Goal: Task Accomplishment & Management: Use online tool/utility

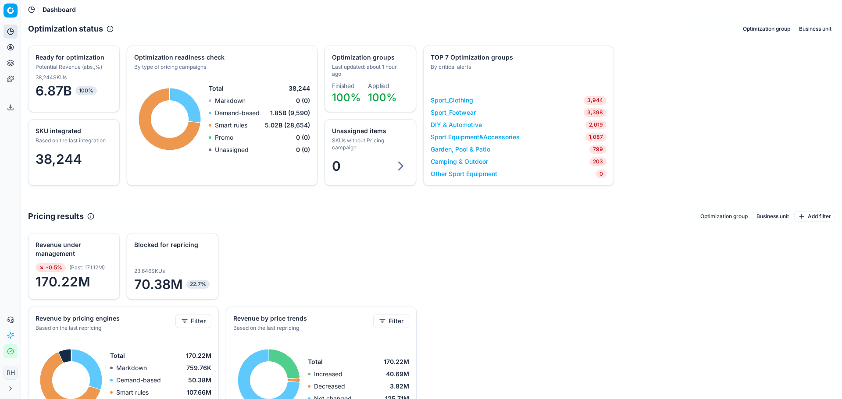
click at [466, 149] on link "Garden, Pool & Patio" at bounding box center [461, 149] width 60 height 9
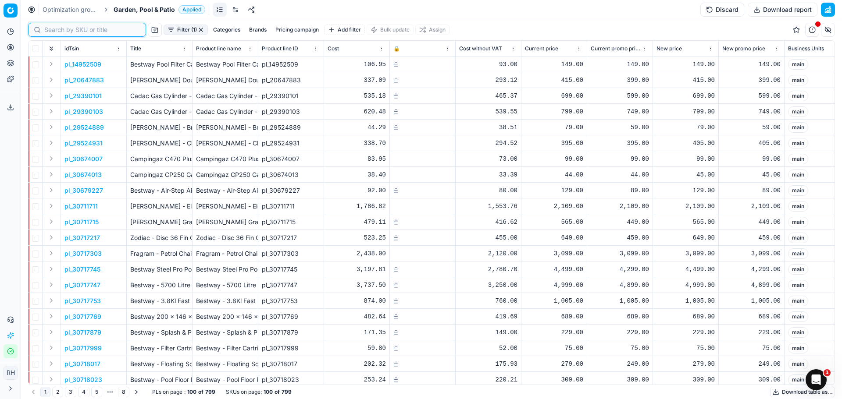
click at [54, 28] on input at bounding box center [92, 29] width 96 height 9
paste input "95369861"
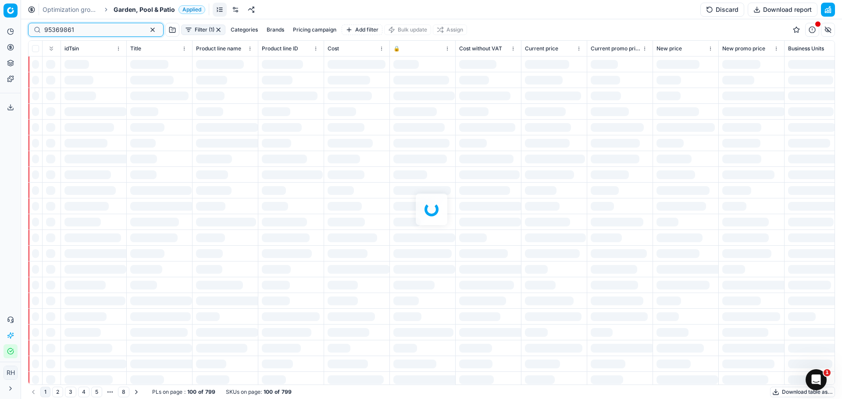
type input "95369861"
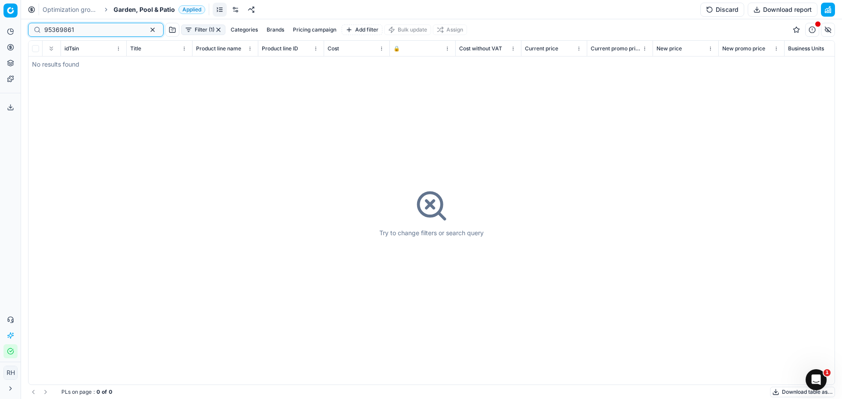
click at [84, 31] on input "95369861" at bounding box center [92, 29] width 96 height 9
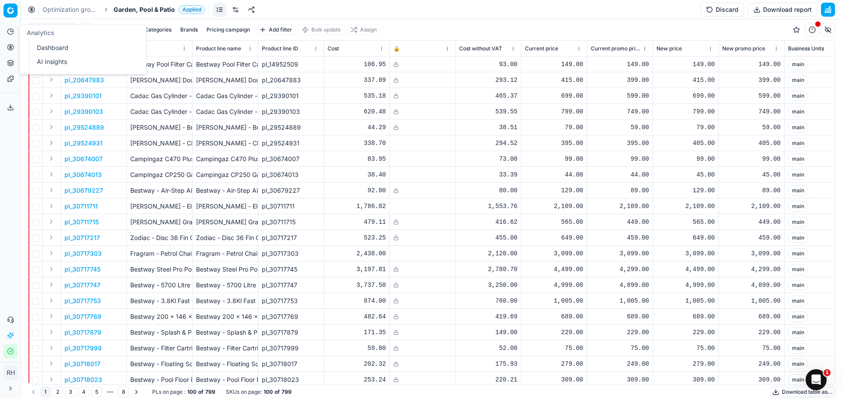
click at [14, 31] on button "Analytics" at bounding box center [11, 32] width 14 height 14
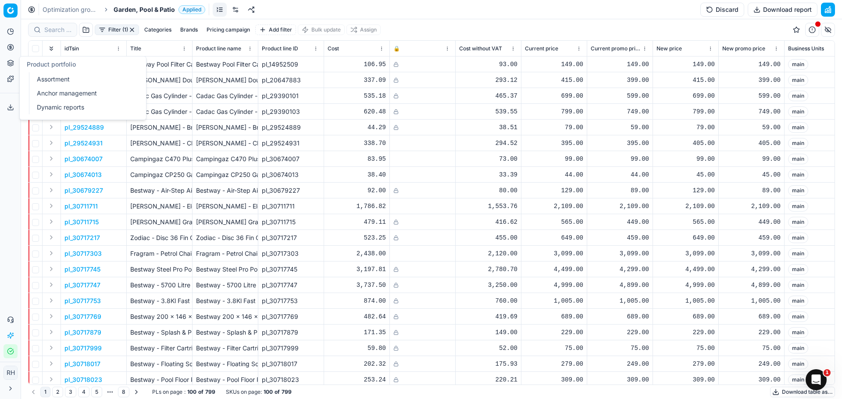
click at [14, 67] on button "Product portfolio" at bounding box center [11, 63] width 14 height 14
click at [96, 77] on link "Pricing campaigns" at bounding box center [84, 77] width 102 height 12
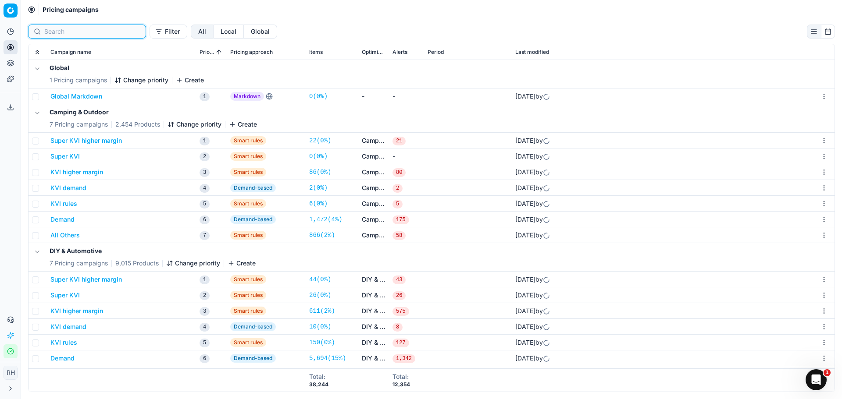
click at [56, 32] on input at bounding box center [92, 31] width 96 height 9
paste input "95369861"
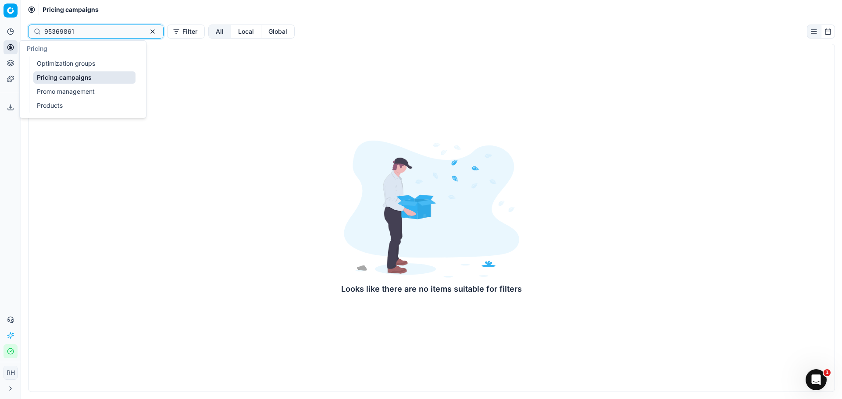
type input "95369861"
click at [11, 29] on icon at bounding box center [12, 29] width 3 height 3
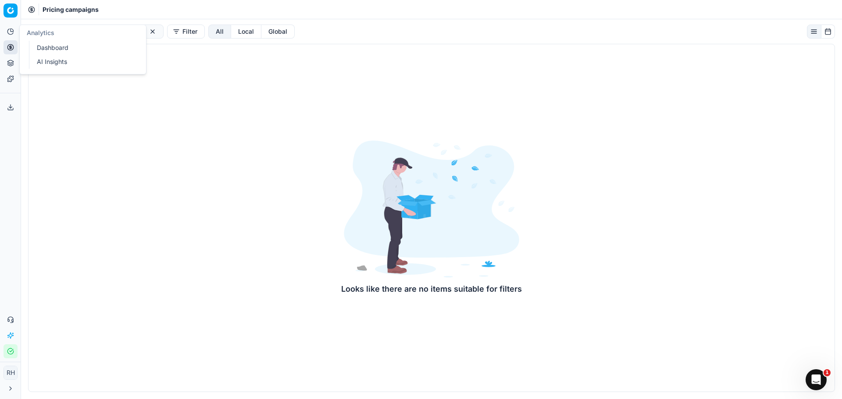
click at [67, 44] on link "Dashboard" at bounding box center [84, 48] width 102 height 12
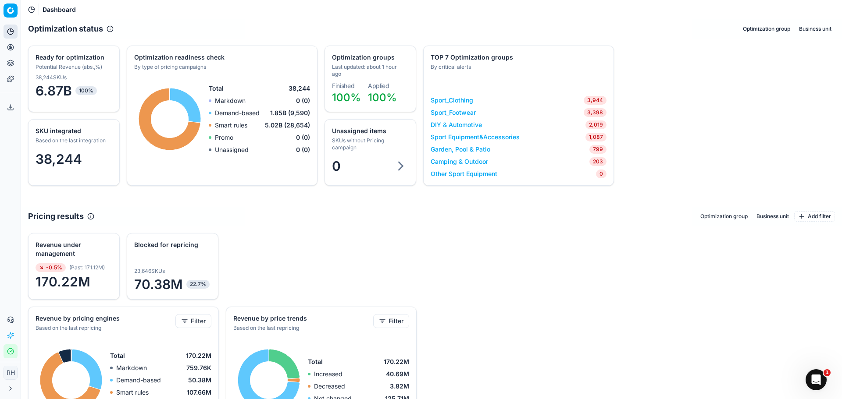
click at [459, 149] on link "Garden, Pool & Patio" at bounding box center [461, 149] width 60 height 9
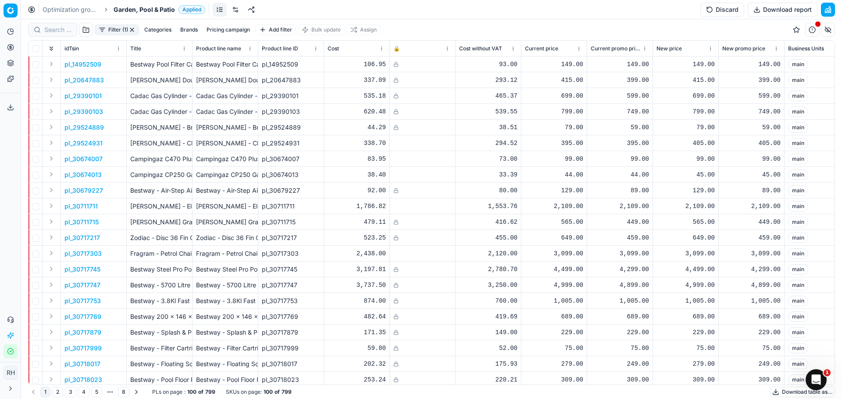
click at [121, 51] on html "Pricing platform Analytics Pricing Product portfolio Templates Export service 0…" at bounding box center [421, 199] width 842 height 399
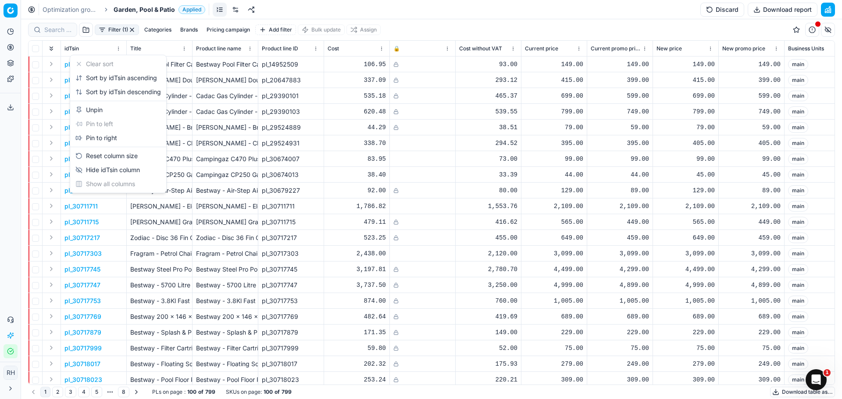
click at [51, 31] on html "Pricing platform Analytics Pricing Product portfolio Templates Export service 0…" at bounding box center [421, 199] width 842 height 399
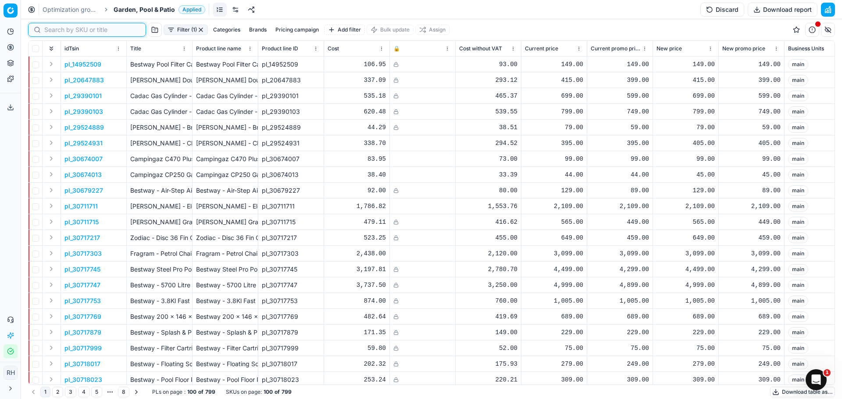
click at [51, 31] on input at bounding box center [92, 29] width 96 height 9
paste input "95369861"
type input "95369861"
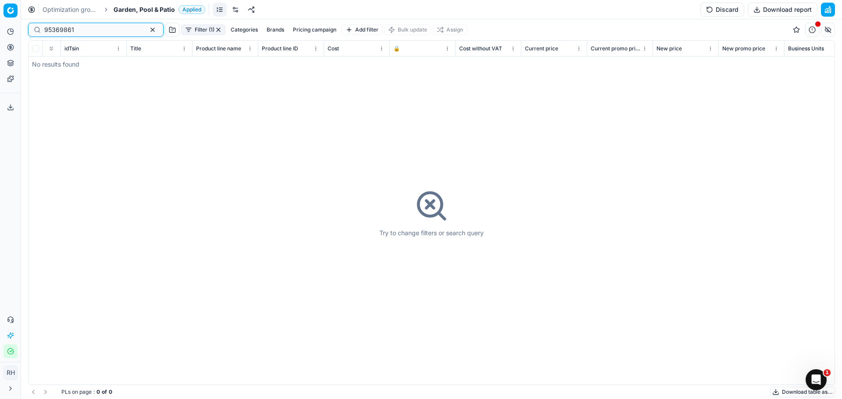
click at [58, 32] on input "95369861" at bounding box center [92, 29] width 96 height 9
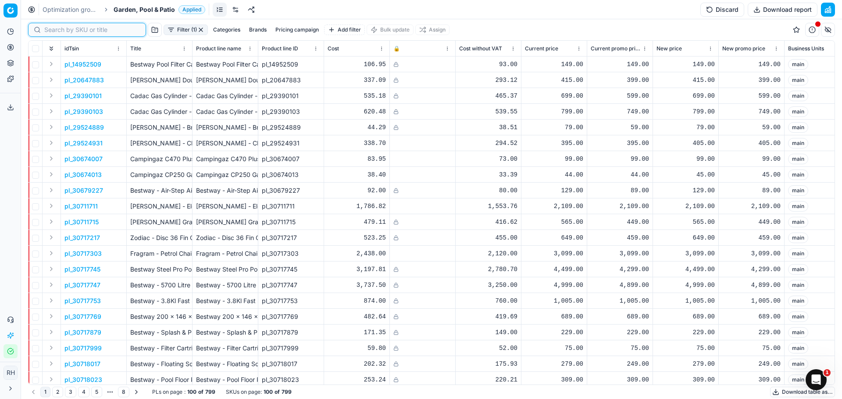
click at [82, 30] on input at bounding box center [92, 29] width 96 height 9
paste input "BLACKSTONE 28 Inch Flat Top Gas Griddle 2-Burner Cooking Station"
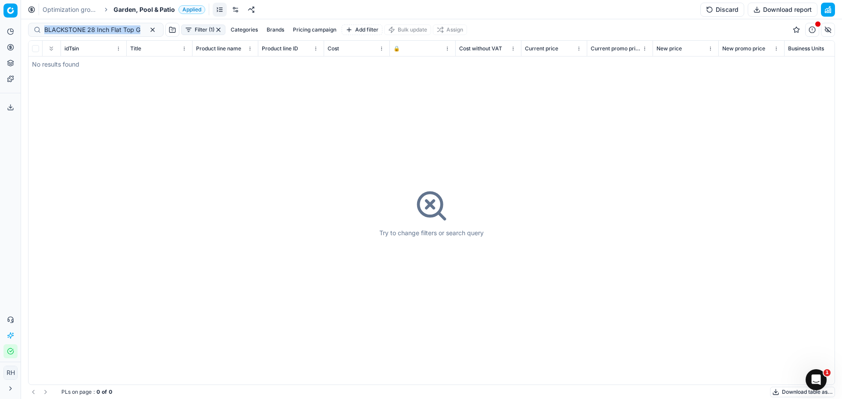
drag, startPoint x: 129, startPoint y: 32, endPoint x: 91, endPoint y: 26, distance: 38.5
click at [91, 26] on div "BLACKSTONE 28 Inch Flat Top Gas Griddle 2-Burner Cooking Station" at bounding box center [95, 30] width 135 height 14
drag, startPoint x: 88, startPoint y: 28, endPoint x: 92, endPoint y: 28, distance: 4.4
click at [92, 28] on input "BLACKSTONE 28 Inch Flat Top Gas Griddle 2-Burner Cooking Station" at bounding box center [92, 29] width 96 height 9
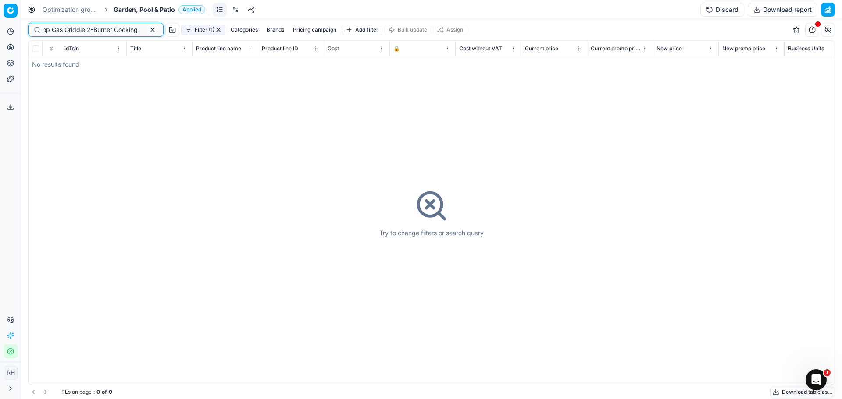
scroll to position [0, 0]
drag, startPoint x: 127, startPoint y: 30, endPoint x: 94, endPoint y: 31, distance: 33.3
click at [94, 31] on input "BLACKSTONE 28 Inch Flat Top Gas Griddle 2-Burner Cooking Station" at bounding box center [92, 29] width 96 height 9
type input "BLACKSTONE 28"
click at [124, 28] on input "BLACKSTONE 28" at bounding box center [92, 29] width 96 height 9
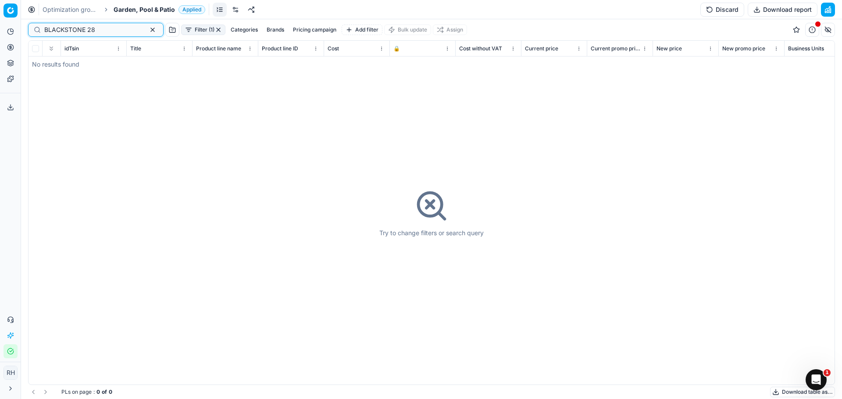
click at [123, 28] on input "BLACKSTONE 28" at bounding box center [92, 29] width 96 height 9
click at [151, 29] on div "BLACKSTONE 28" at bounding box center [95, 30] width 135 height 14
click at [147, 28] on button "button" at bounding box center [152, 30] width 11 height 11
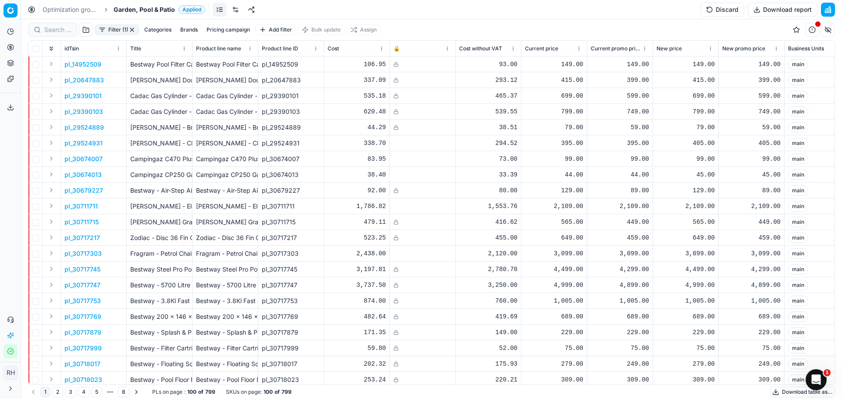
click at [188, 28] on button "Brands" at bounding box center [189, 30] width 25 height 11
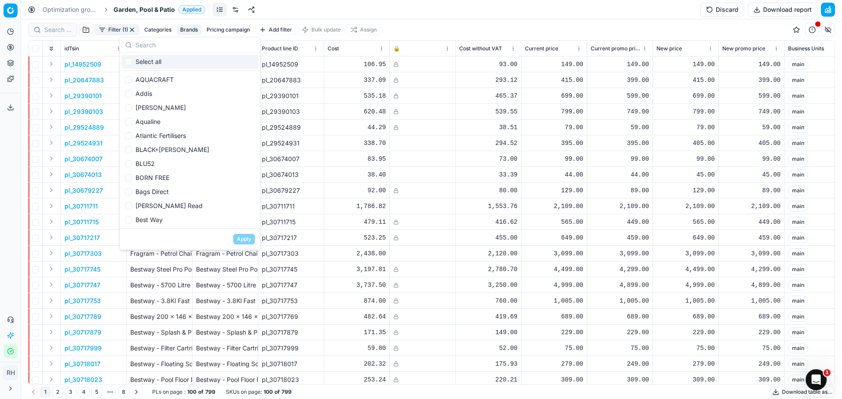
click at [166, 58] on div "Select all" at bounding box center [189, 62] width 137 height 14
checkbox input "true"
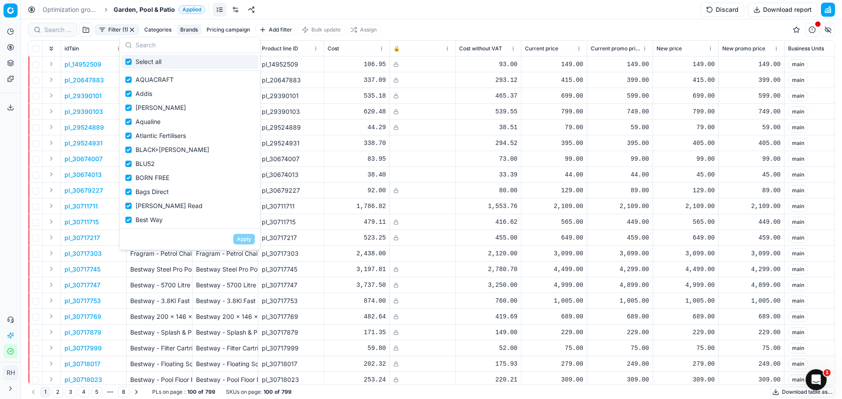
checkbox input "true"
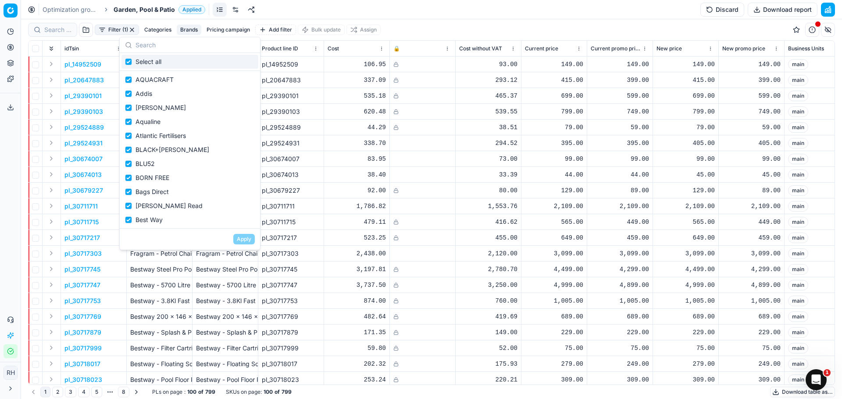
checkbox input "true"
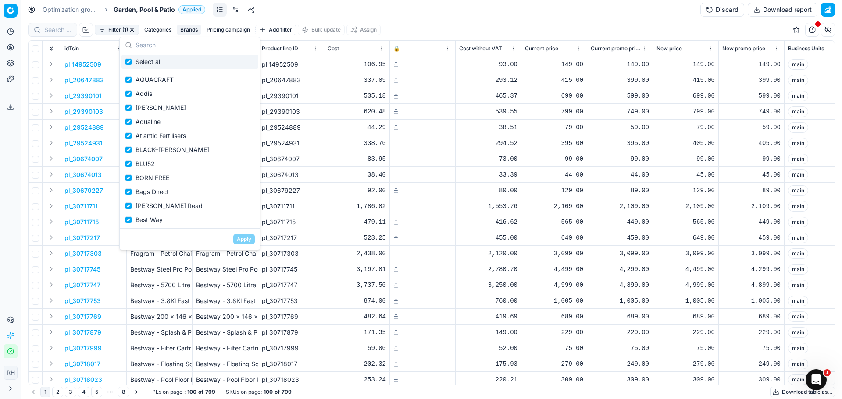
checkbox input "true"
click at [128, 61] on input "Suggestions" at bounding box center [128, 61] width 7 height 7
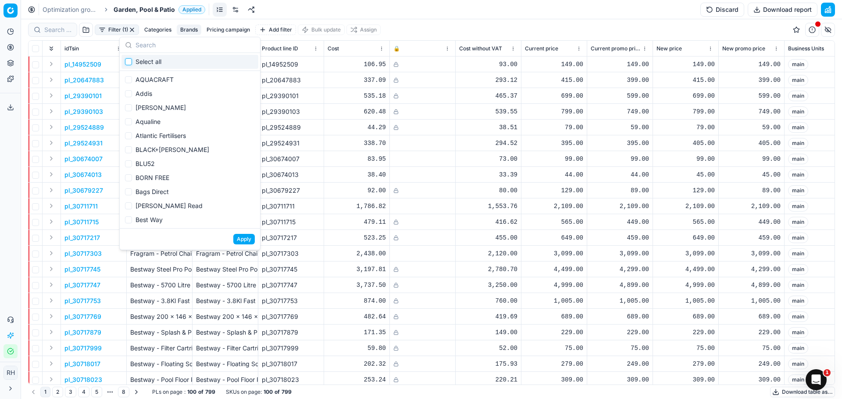
checkbox input "false"
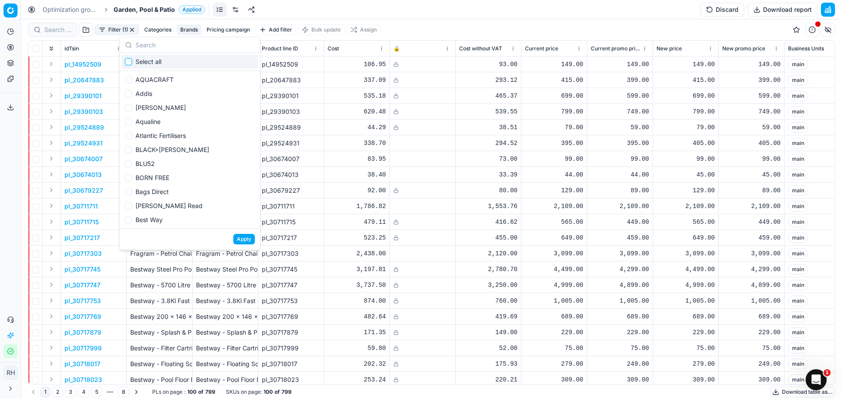
checkbox input "false"
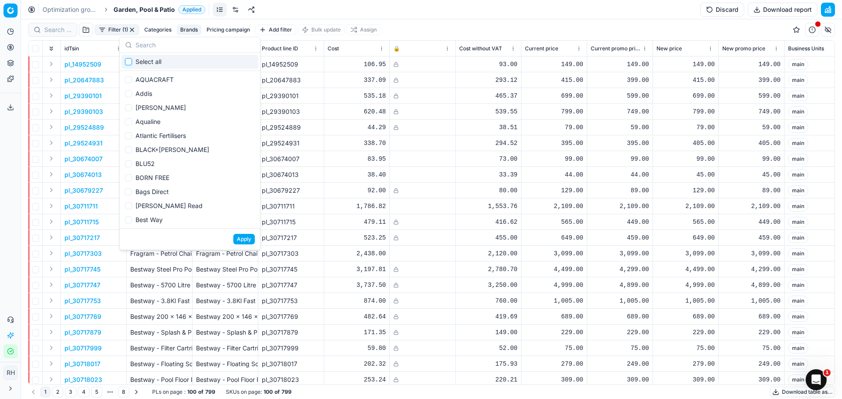
checkbox input "false"
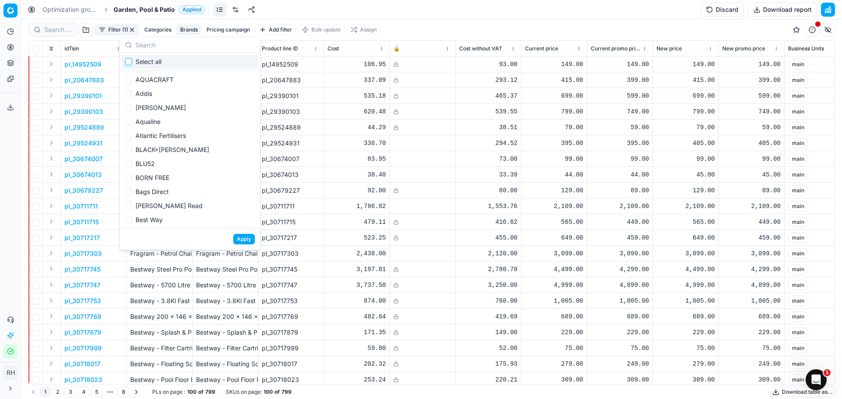
checkbox input "false"
click at [150, 41] on input "text" at bounding box center [194, 45] width 119 height 18
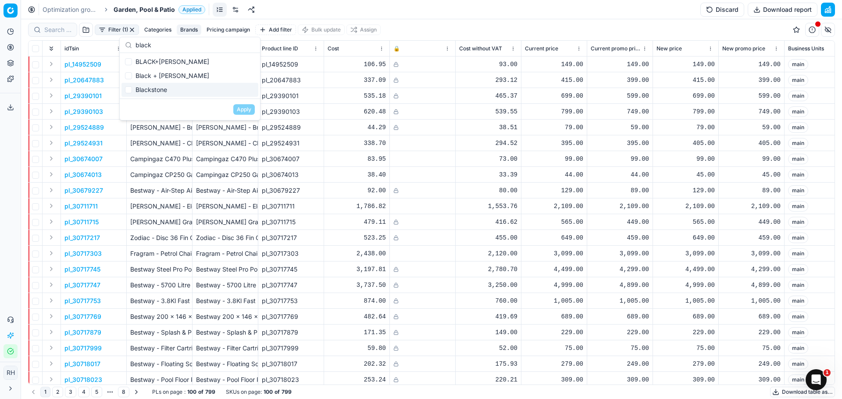
type input "black"
click at [144, 87] on div "Blackstone" at bounding box center [189, 90] width 137 height 14
checkbox input "true"
click at [238, 107] on button "Apply" at bounding box center [243, 109] width 21 height 11
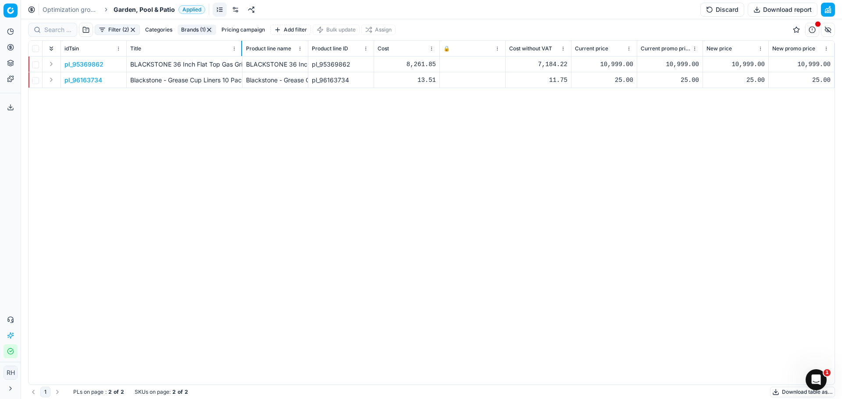
drag, startPoint x: 191, startPoint y: 49, endPoint x: 247, endPoint y: 51, distance: 56.1
click at [242, 51] on div at bounding box center [241, 48] width 1 height 15
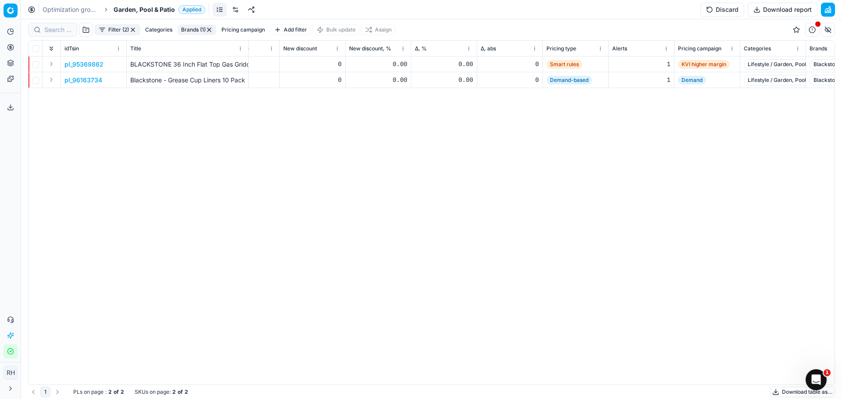
scroll to position [0, 815]
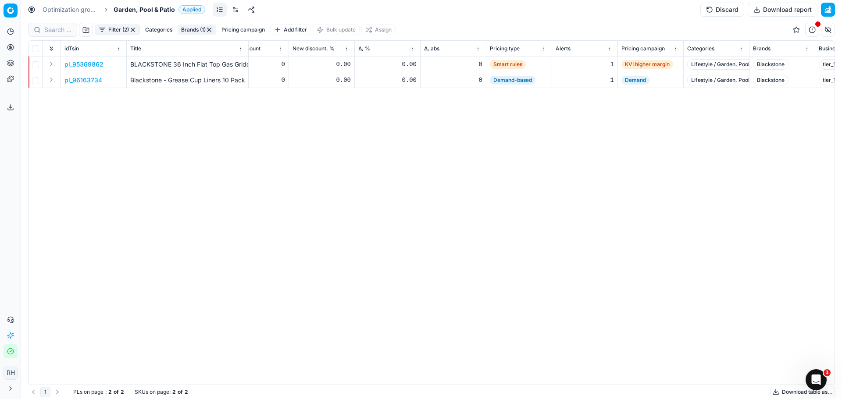
click at [641, 80] on span "Demand" at bounding box center [635, 80] width 28 height 9
click at [199, 79] on p "Blackstone - Grease Cup Liners 10 Pack" at bounding box center [187, 80] width 114 height 9
click at [143, 64] on p "BLACKSTONE 36 Inch Flat Top Gas Griddle 4-Burner Station With Hard Cover" at bounding box center [187, 64] width 114 height 9
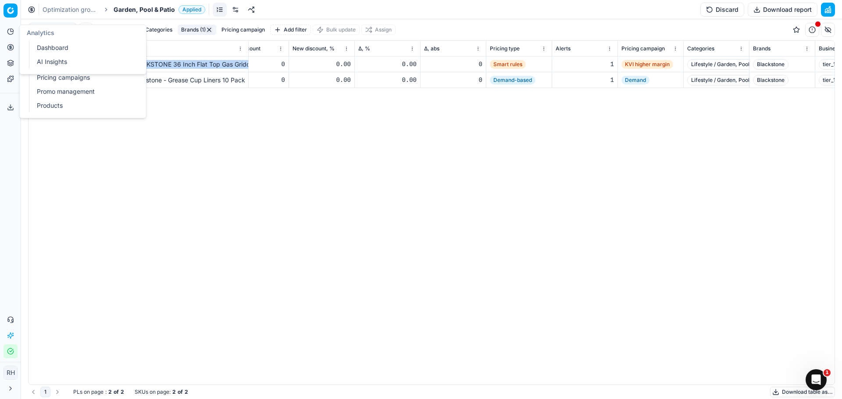
click at [11, 29] on icon at bounding box center [10, 31] width 7 height 7
click at [12, 52] on button "Pricing" at bounding box center [11, 47] width 14 height 14
click at [49, 62] on link "Optimization groups" at bounding box center [84, 63] width 102 height 12
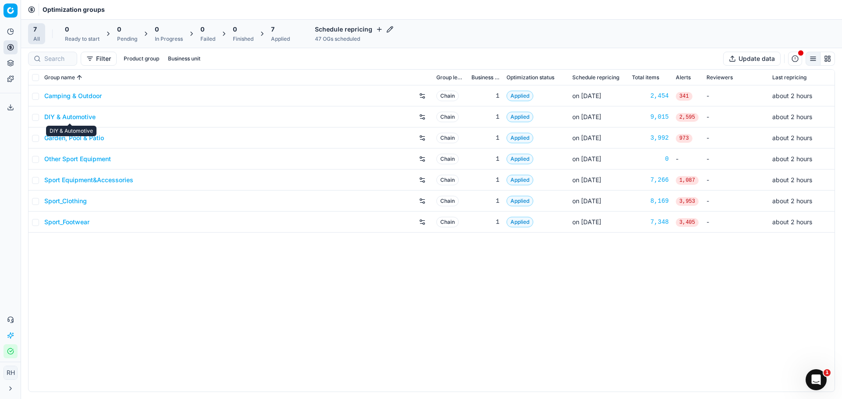
click at [76, 139] on link "Garden, Pool & Patio" at bounding box center [74, 138] width 60 height 9
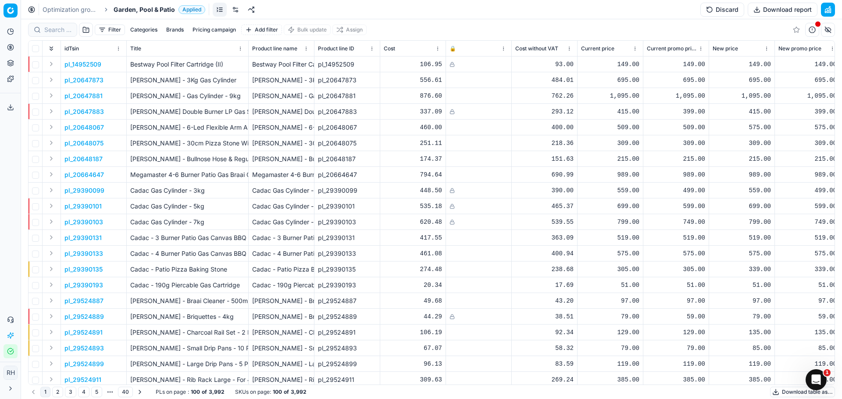
click at [5, 64] on button "Product portfolio" at bounding box center [11, 63] width 14 height 14
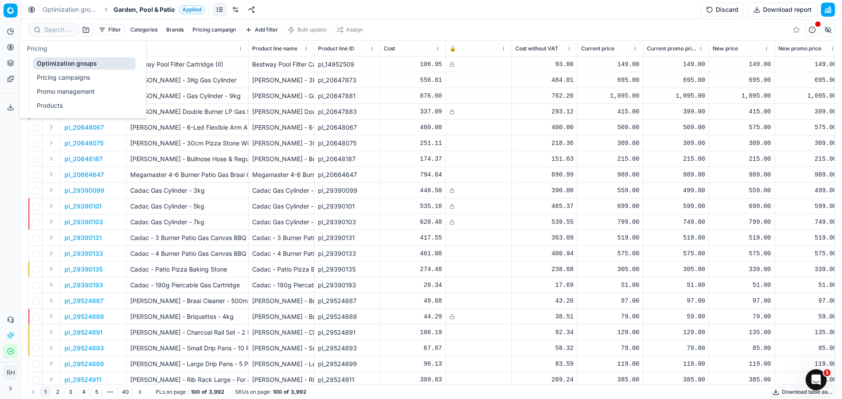
click at [52, 74] on link "Pricing campaigns" at bounding box center [84, 77] width 102 height 12
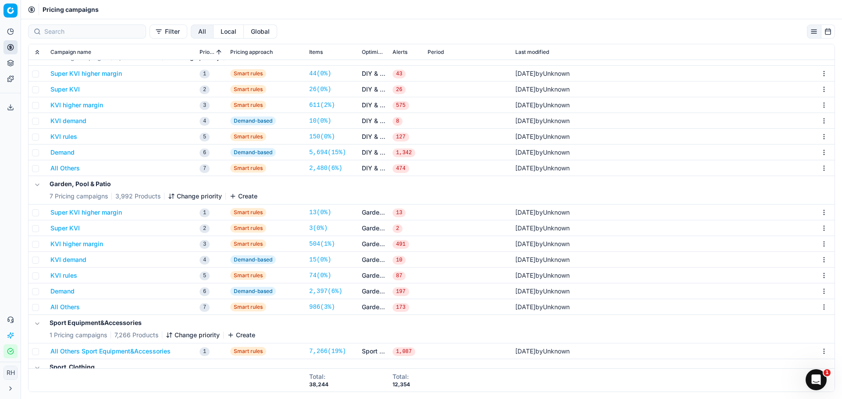
scroll to position [263, 0]
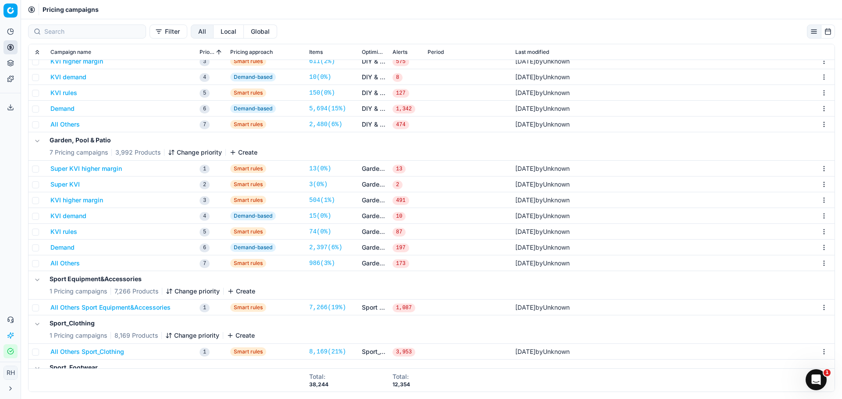
click at [324, 263] on link "986 ( 3% )" at bounding box center [322, 263] width 26 height 9
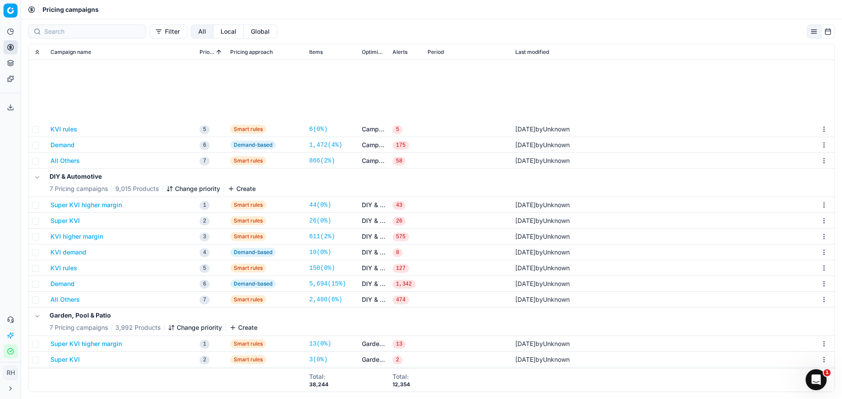
scroll to position [219, 0]
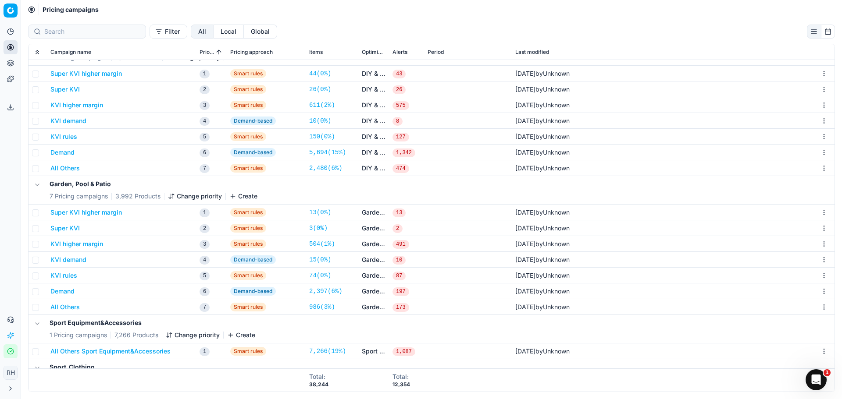
click at [64, 308] on button "All Others" at bounding box center [64, 307] width 29 height 9
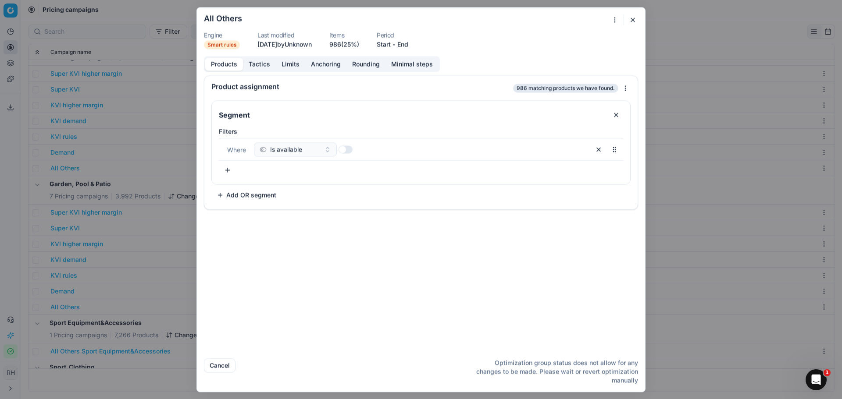
click at [249, 64] on button "Tactics" at bounding box center [259, 64] width 33 height 13
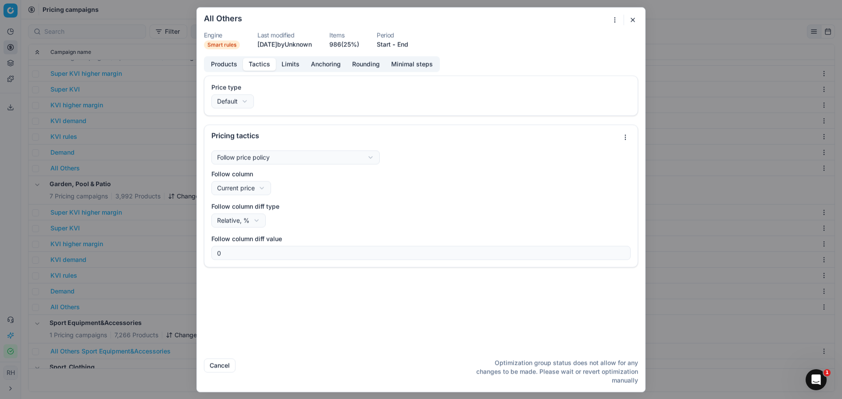
click at [292, 62] on button "Limits" at bounding box center [290, 64] width 29 height 13
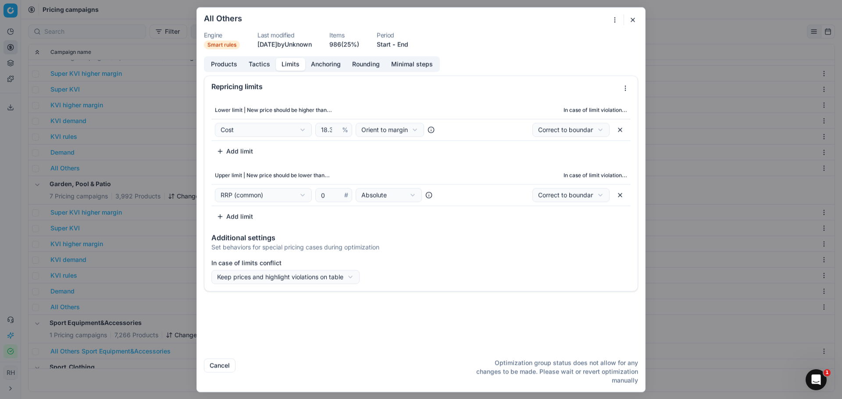
click at [388, 123] on div "We are saving PC settings. Please wait, it should take a few minutes All Others…" at bounding box center [421, 199] width 842 height 399
click at [473, 95] on div "We are saving PC settings. Please wait, it should take a few minutes All Others…" at bounding box center [421, 199] width 842 height 399
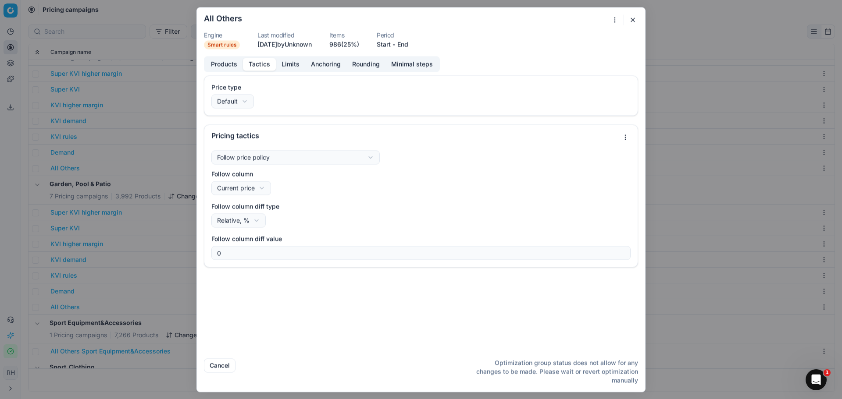
click at [258, 65] on button "Tactics" at bounding box center [259, 64] width 33 height 13
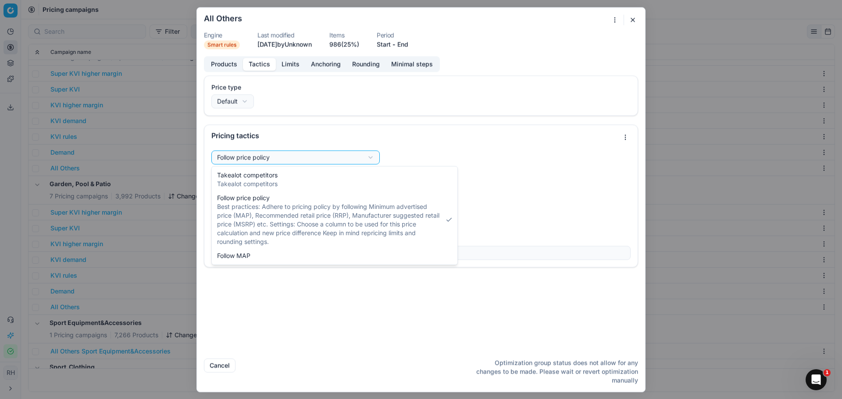
click at [259, 157] on div "We are saving PC settings. Please wait, it should take a few minutes All Others…" at bounding box center [421, 199] width 842 height 399
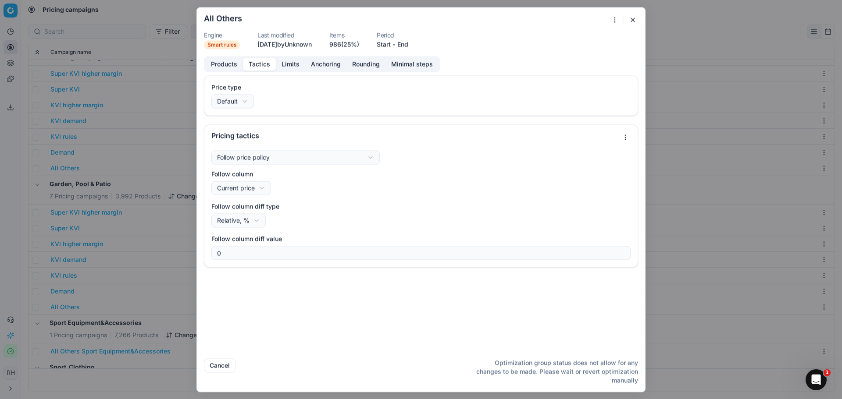
click at [259, 157] on div "We are saving PC settings. Please wait, it should take a few minutes All Others…" at bounding box center [421, 199] width 842 height 399
click at [387, 210] on label "Follow column diff type" at bounding box center [420, 206] width 419 height 9
click at [266, 214] on button "Relative, %" at bounding box center [238, 221] width 54 height 14
click at [229, 67] on div "We are saving PC settings. Please wait, it should take a few minutes All Others…" at bounding box center [421, 199] width 842 height 399
click at [289, 64] on button "Limits" at bounding box center [290, 64] width 29 height 13
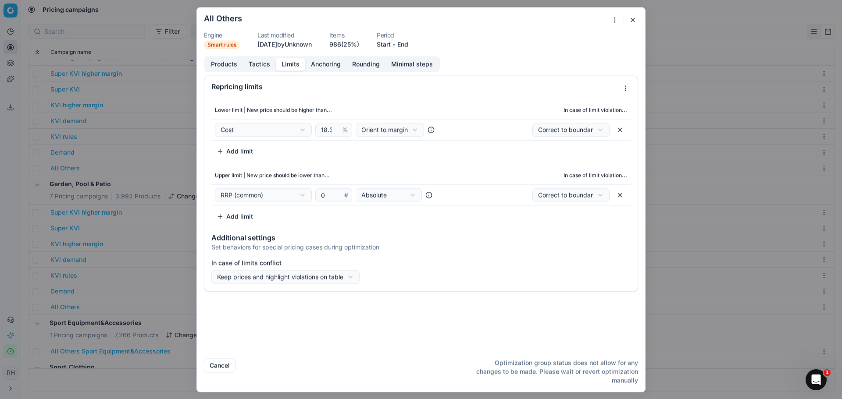
click at [94, 123] on div "We are saving PC settings. Please wait, it should take a few minutes All Others…" at bounding box center [421, 199] width 842 height 399
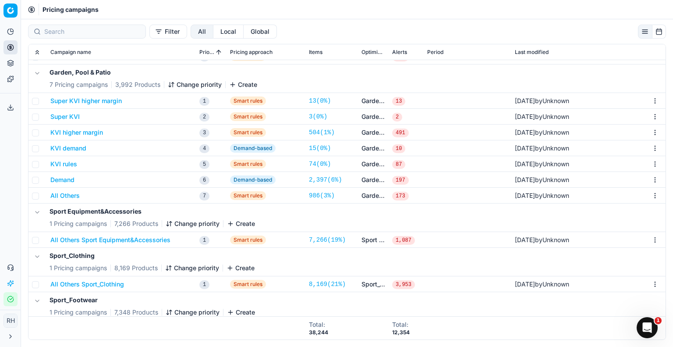
scroll to position [357, 0]
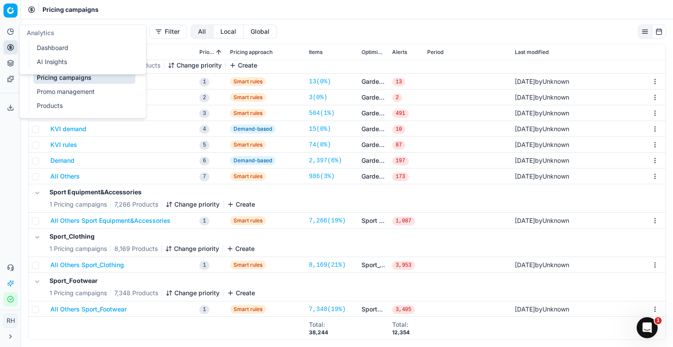
click at [14, 34] on button "Analytics" at bounding box center [11, 32] width 14 height 14
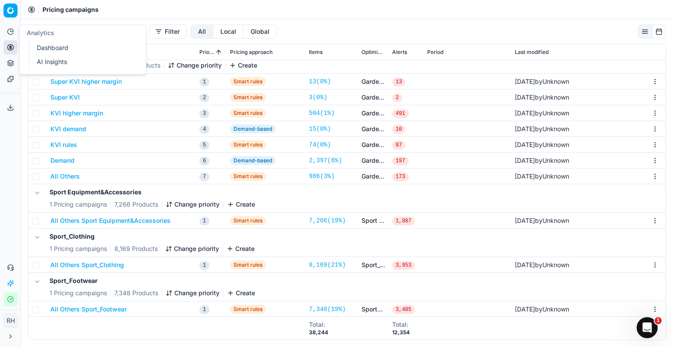
click at [12, 36] on button "Analytics" at bounding box center [11, 32] width 14 height 14
click at [11, 17] on html "Pricing platform Analytics Pricing Product portfolio Templates Export service 0…" at bounding box center [336, 173] width 673 height 347
click at [12, 11] on html "Pricing platform Analytics Pricing Product portfolio Templates Export service 0…" at bounding box center [336, 173] width 673 height 347
click at [4, 72] on div "Switch to Workspace Competitive data" at bounding box center [53, 46] width 98 height 55
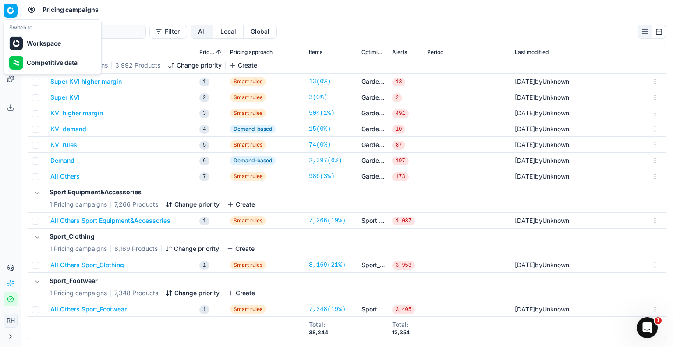
click at [498, 44] on html "Pricing platform Analytics Pricing Product portfolio Templates Export service 0…" at bounding box center [336, 173] width 673 height 347
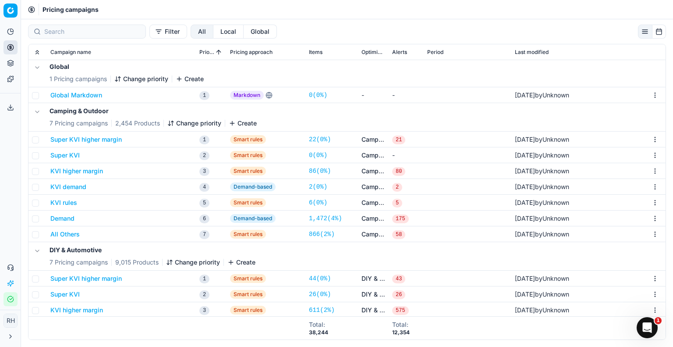
scroll to position [0, 0]
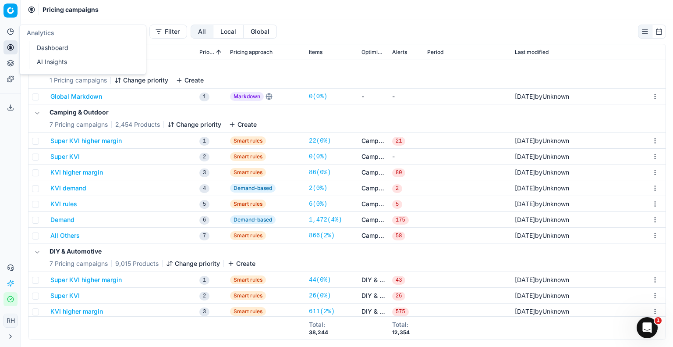
click at [12, 33] on icon at bounding box center [10, 31] width 7 height 7
click at [102, 50] on link "Dashboard" at bounding box center [84, 48] width 102 height 12
